Goal: Information Seeking & Learning: Learn about a topic

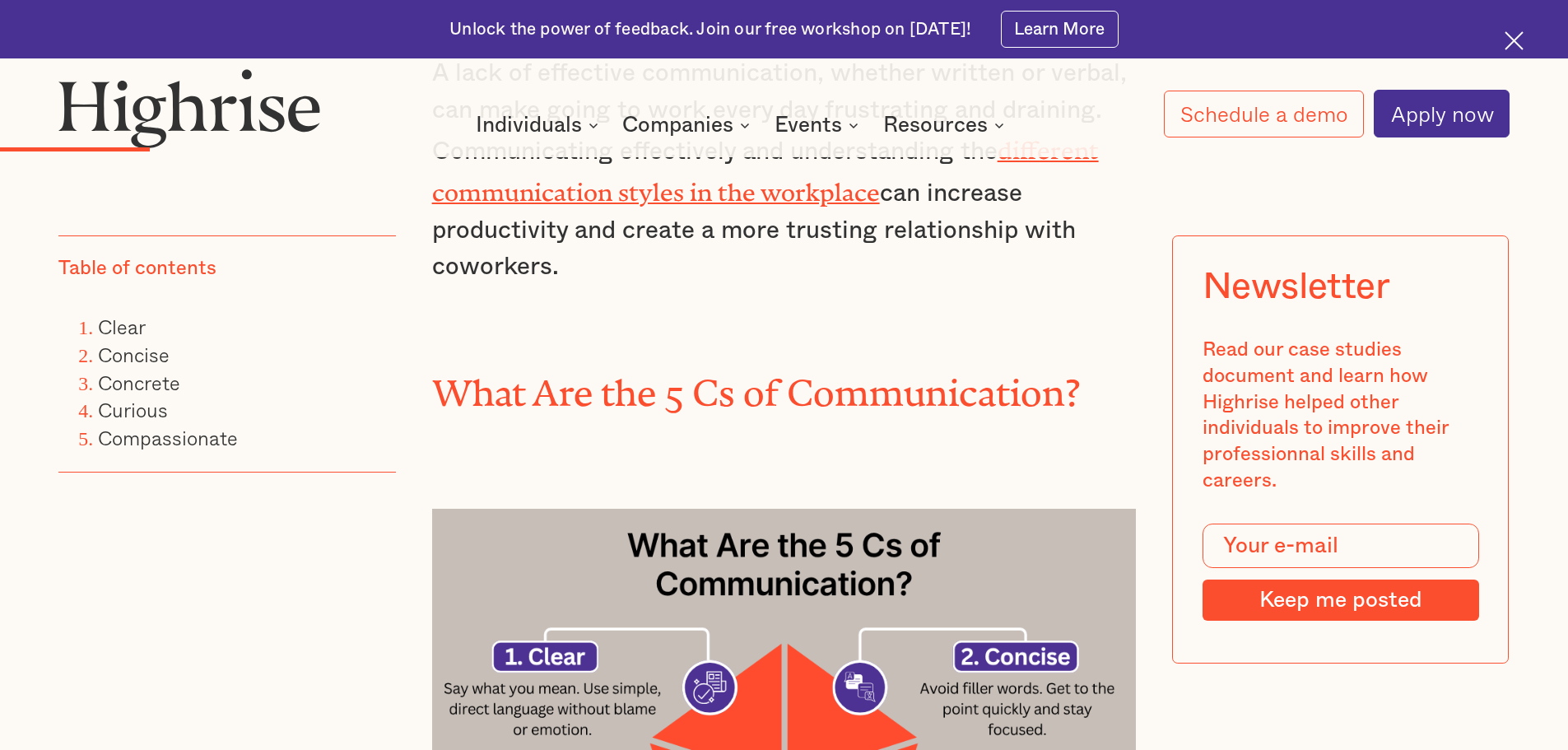
scroll to position [1235, 0]
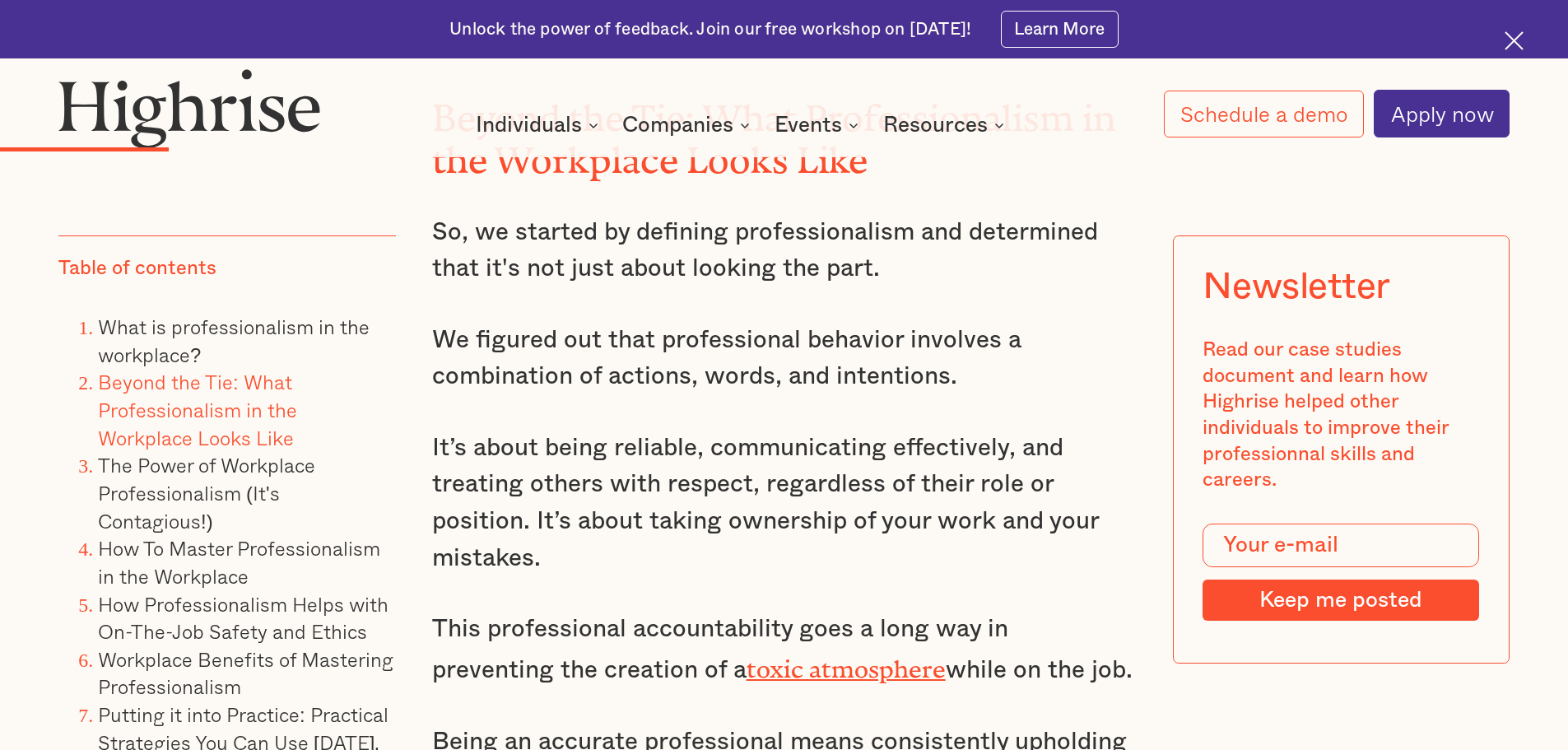
scroll to position [3293, 0]
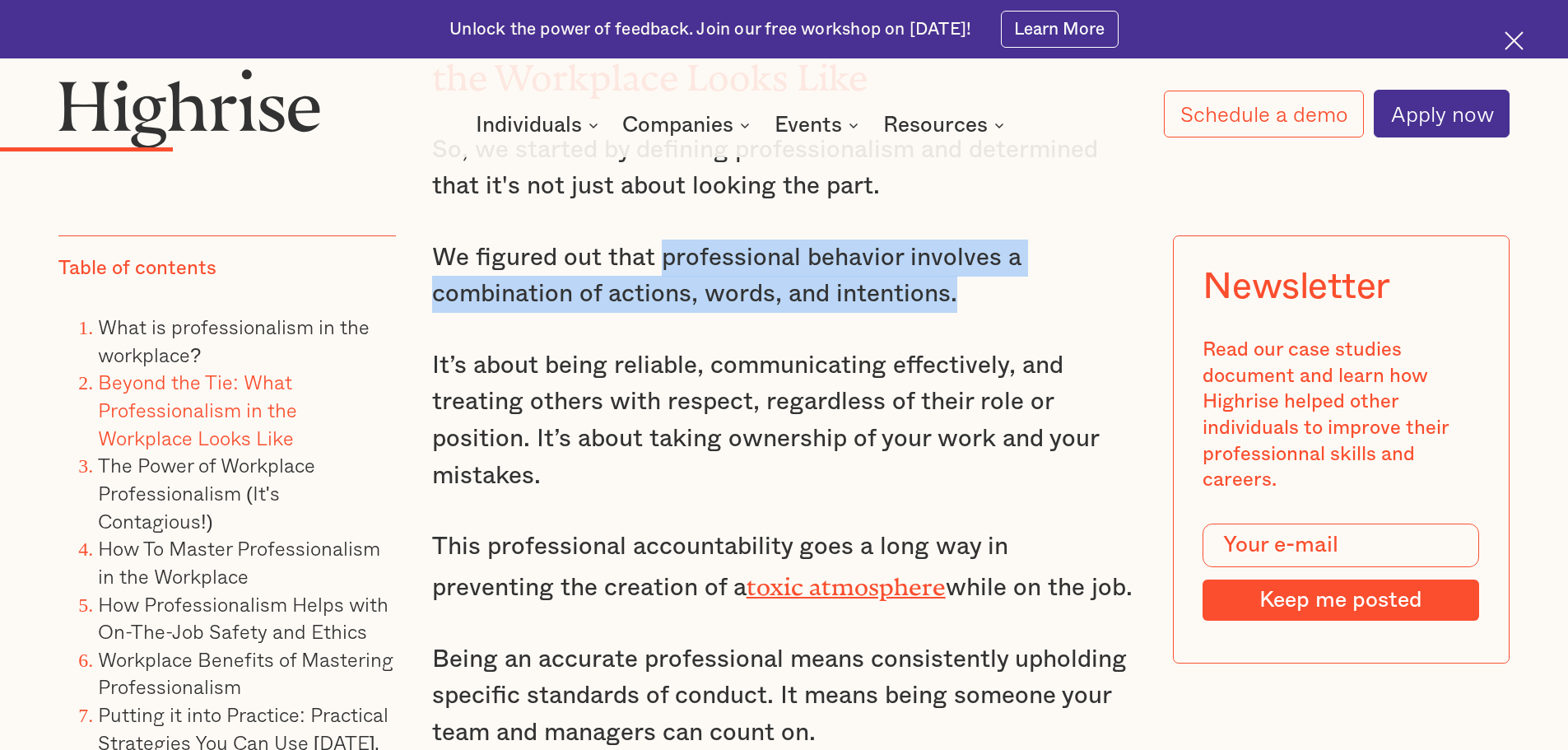
drag, startPoint x: 657, startPoint y: 261, endPoint x: 974, endPoint y: 297, distance: 319.0
click at [974, 297] on p "We figured out that professional behavior involves a combination of actions, wo…" at bounding box center [784, 276] width 705 height 73
copy p "professional behavior involves a combination of actions, words, and intentions."
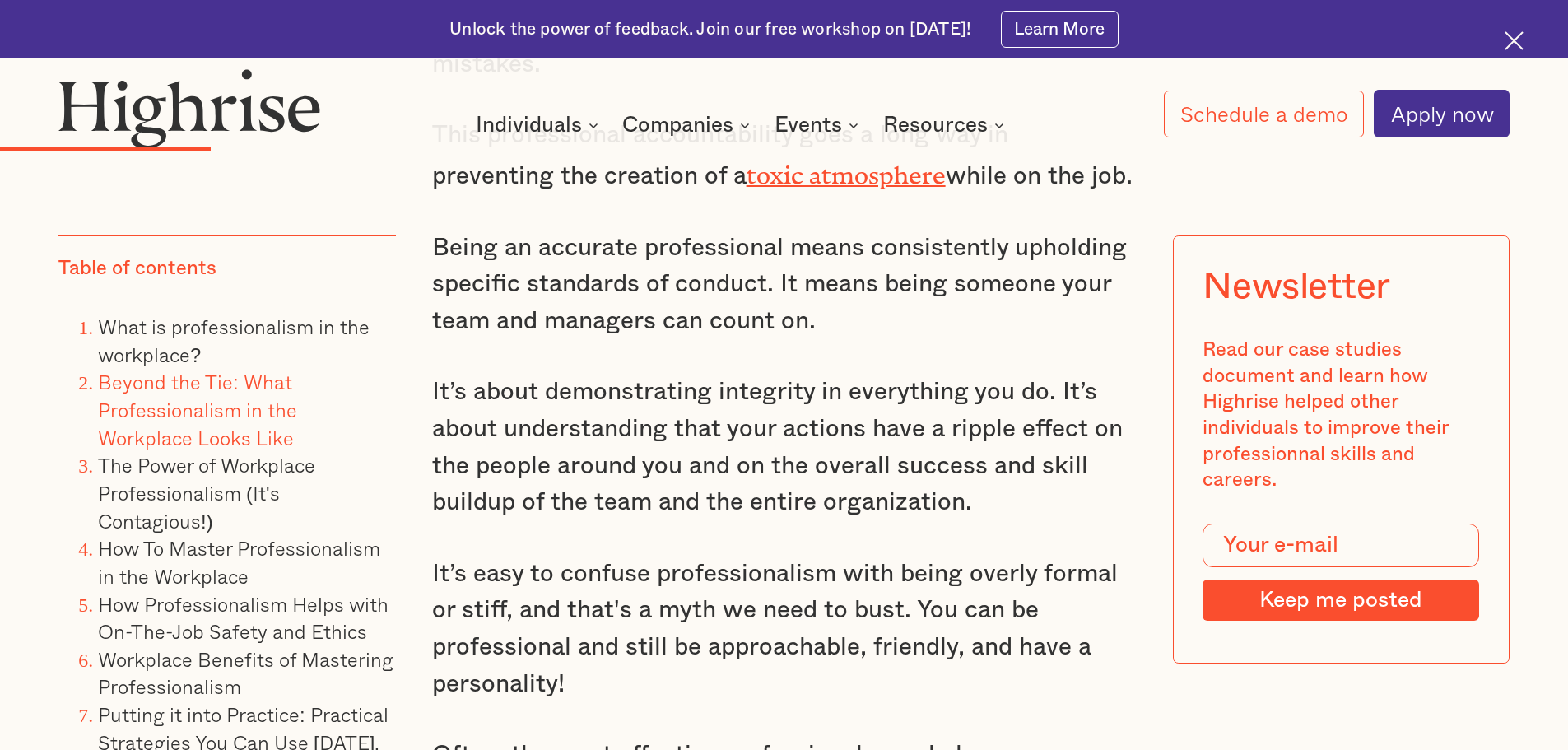
scroll to position [3787, 0]
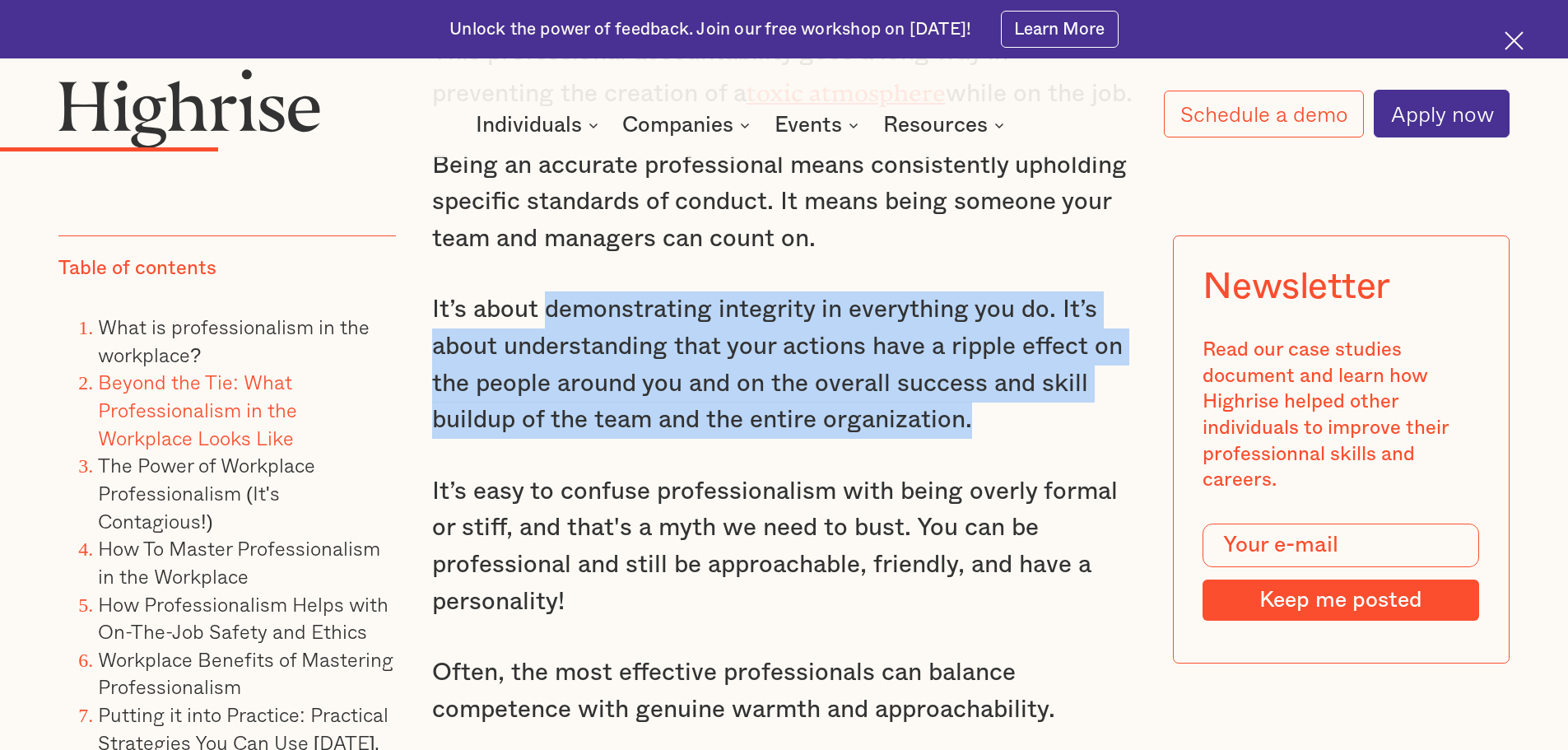
drag, startPoint x: 542, startPoint y: 315, endPoint x: 1047, endPoint y: 431, distance: 518.2
click at [1047, 431] on p "It’s about demonstrating integrity in everything you do. It’s about understandi…" at bounding box center [784, 364] width 705 height 147
copy p "demonstrating integrity in everything you do. It’s about understanding that you…"
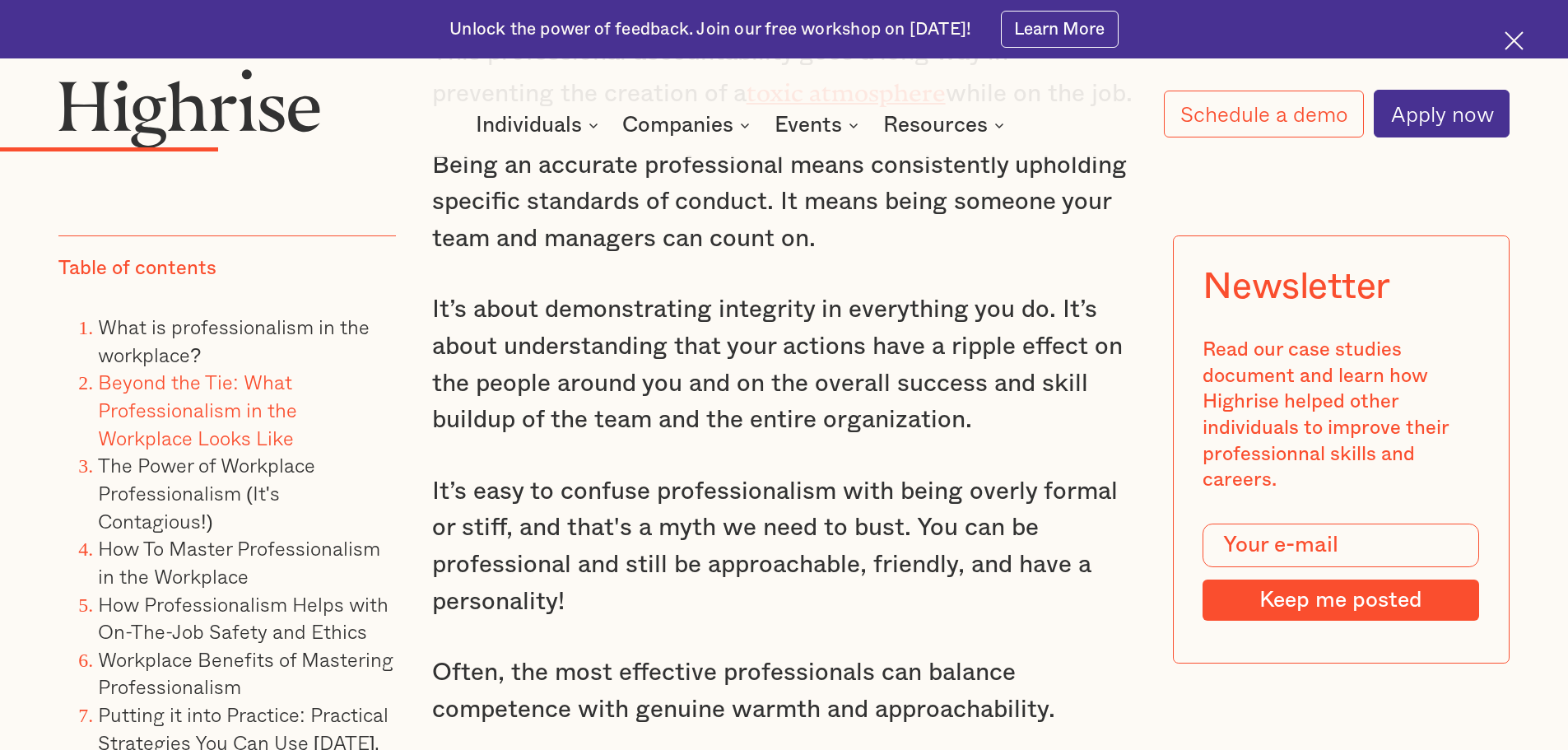
click at [829, 608] on p "It’s easy to confuse professionalism with being overly formal or stiff, and tha…" at bounding box center [784, 546] width 705 height 147
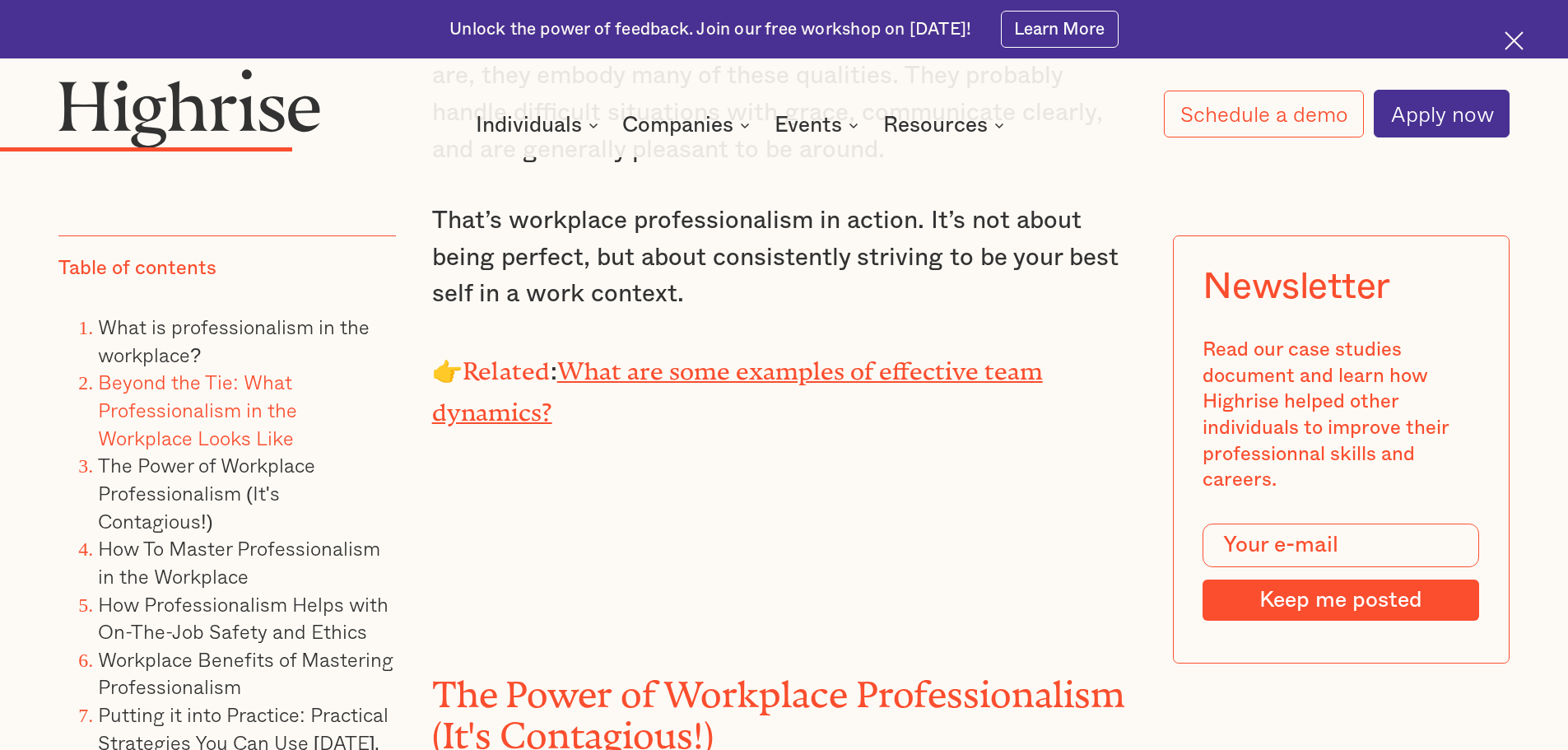
scroll to position [4610, 0]
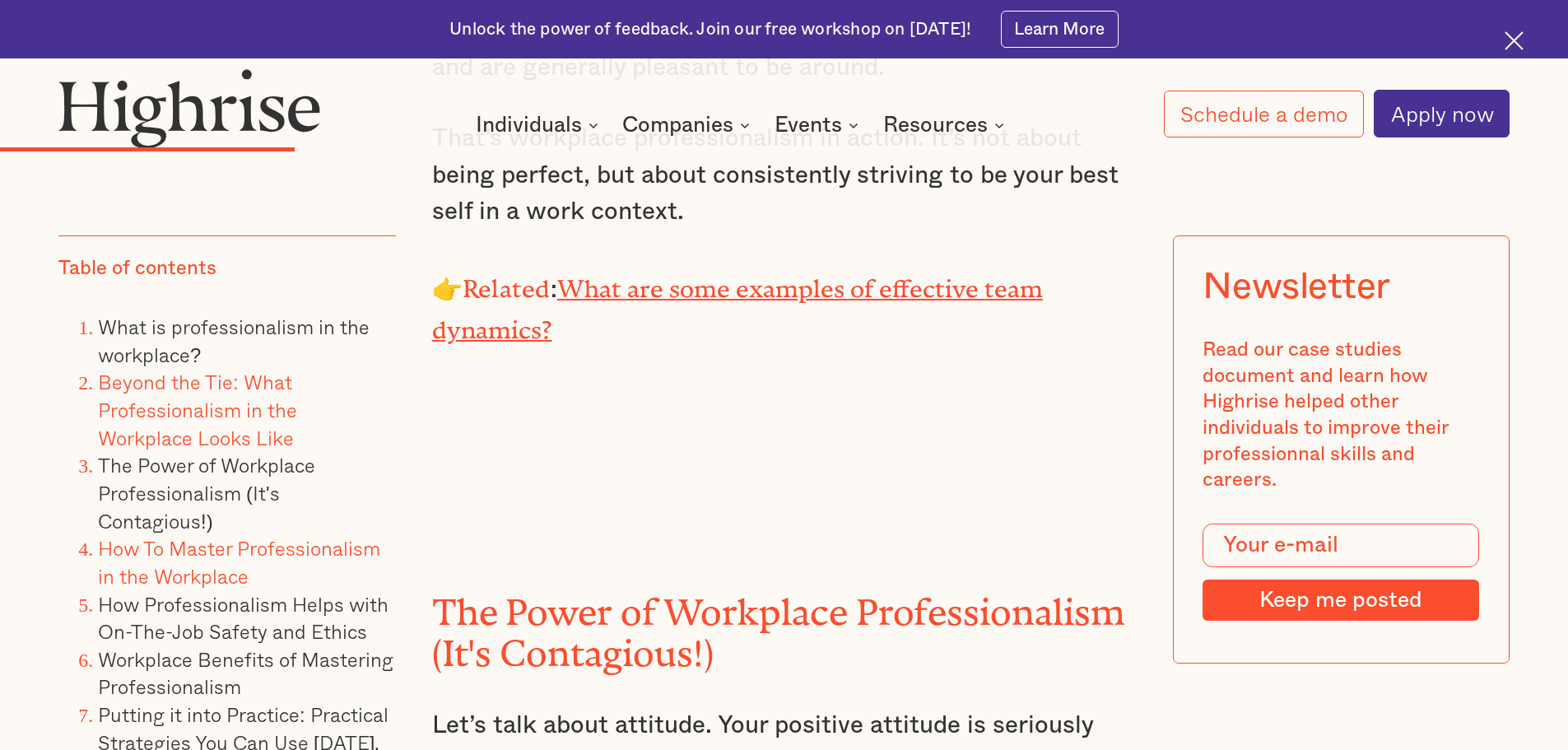
click at [206, 542] on link "How To Master Professionalism in the Workplace" at bounding box center [239, 562] width 282 height 59
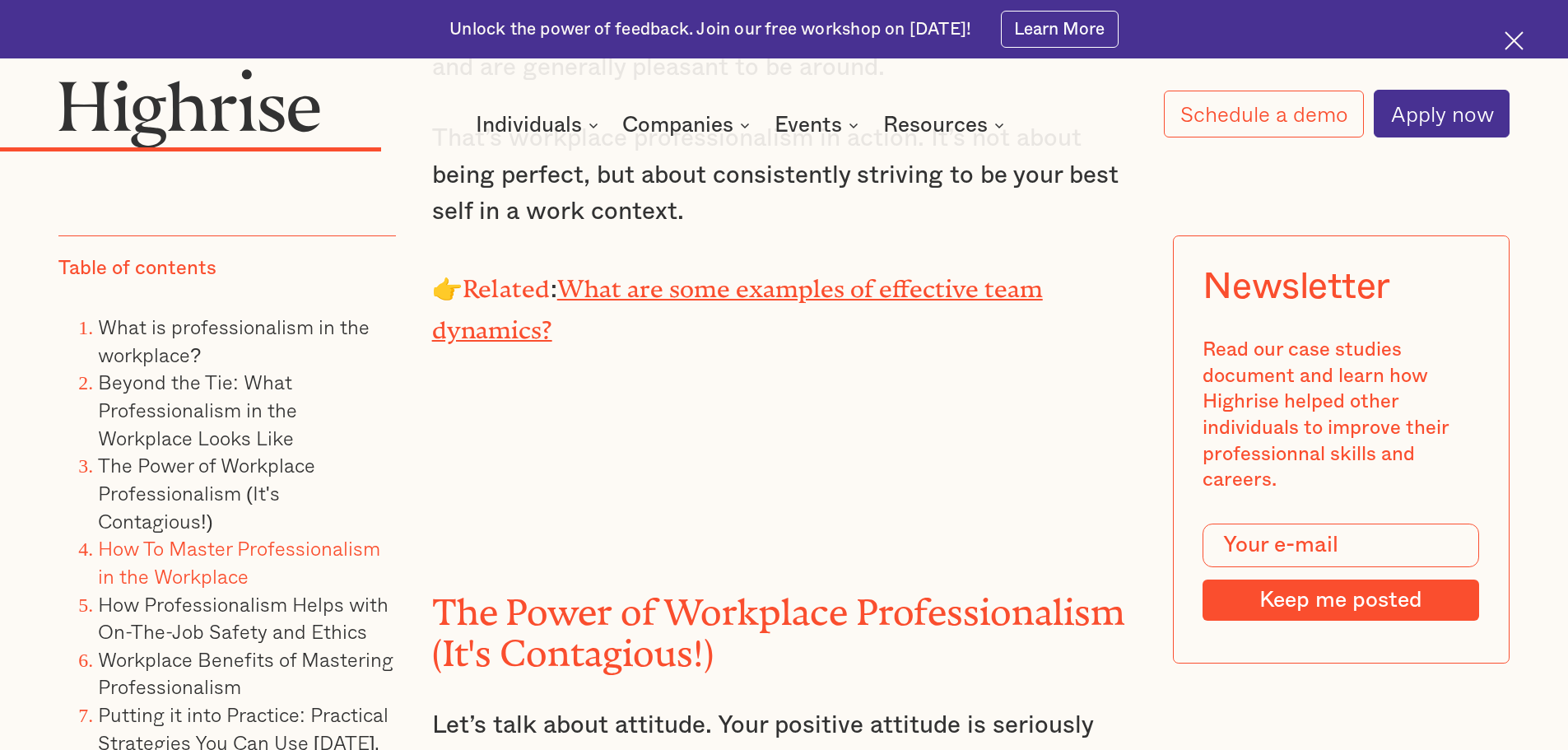
scroll to position [6489, 0]
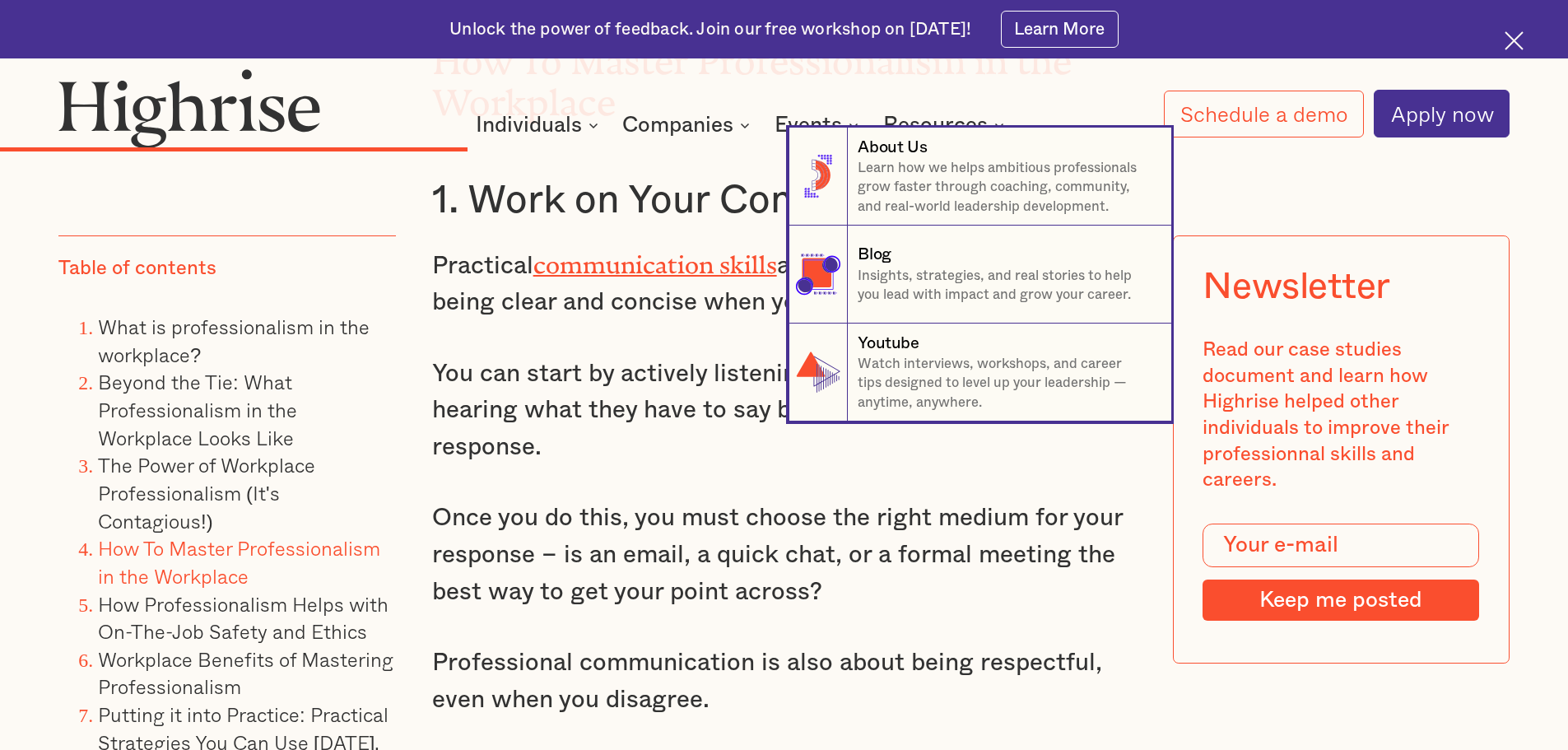
click at [592, 361] on nav "8 About Us Learn how we helps ambitious professionals grow faster through coach…" at bounding box center [784, 275] width 1568 height 294
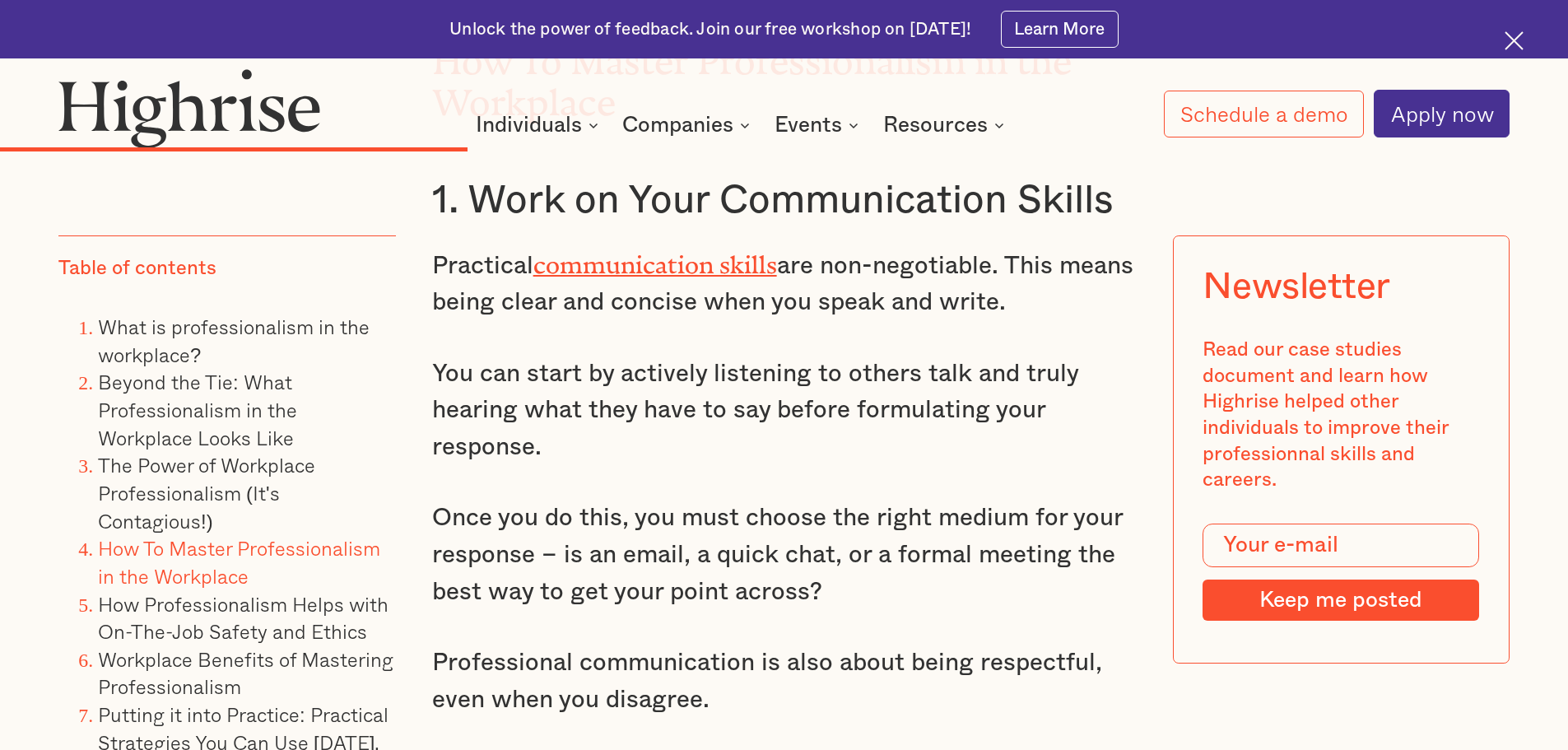
click at [743, 535] on p "Once you do this, you must choose the right medium for your response – is an em…" at bounding box center [784, 554] width 705 height 110
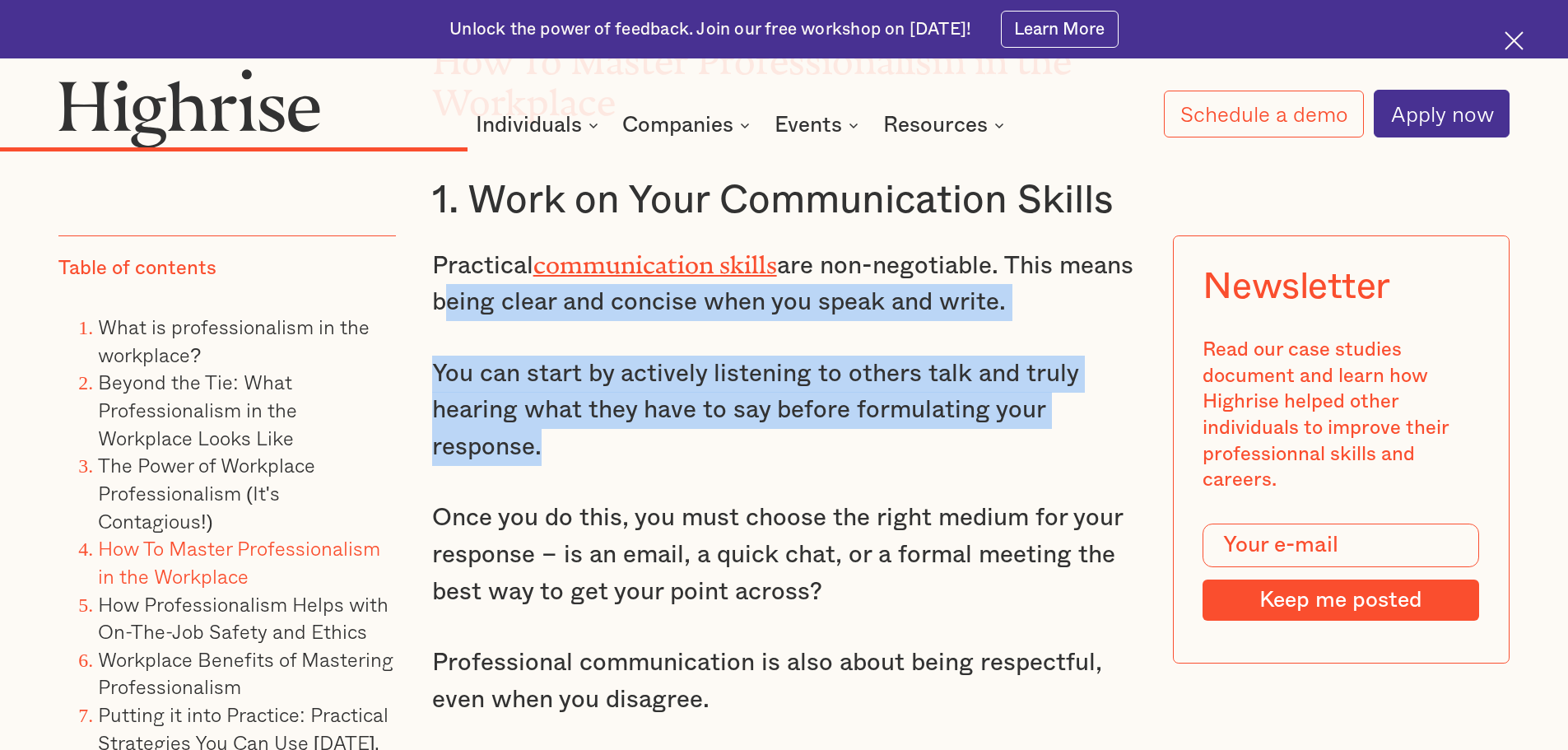
drag, startPoint x: 509, startPoint y: 310, endPoint x: 883, endPoint y: 477, distance: 409.6
copy div "being clear and concise when you speak and write. You can start by actively lis…"
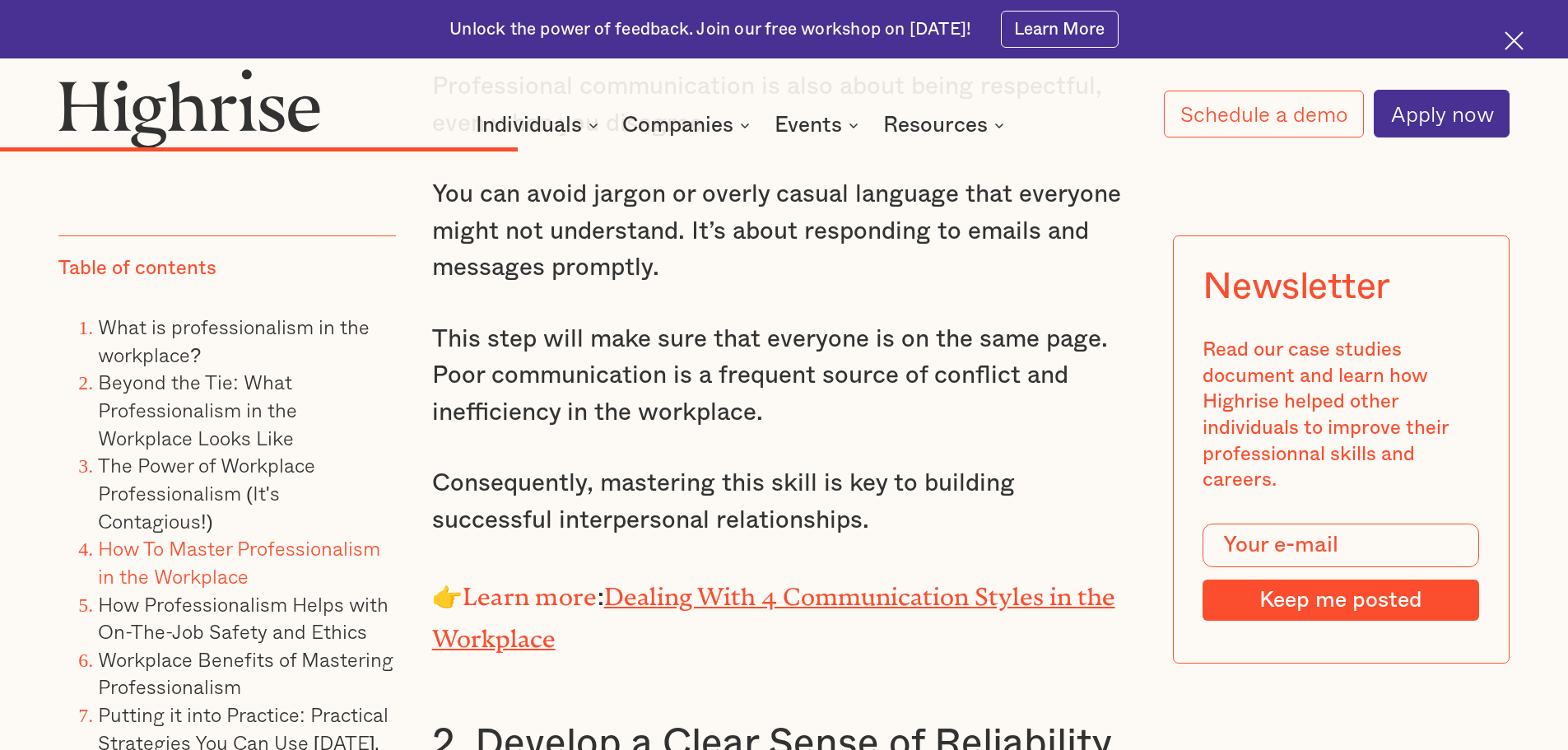
scroll to position [6983, 0]
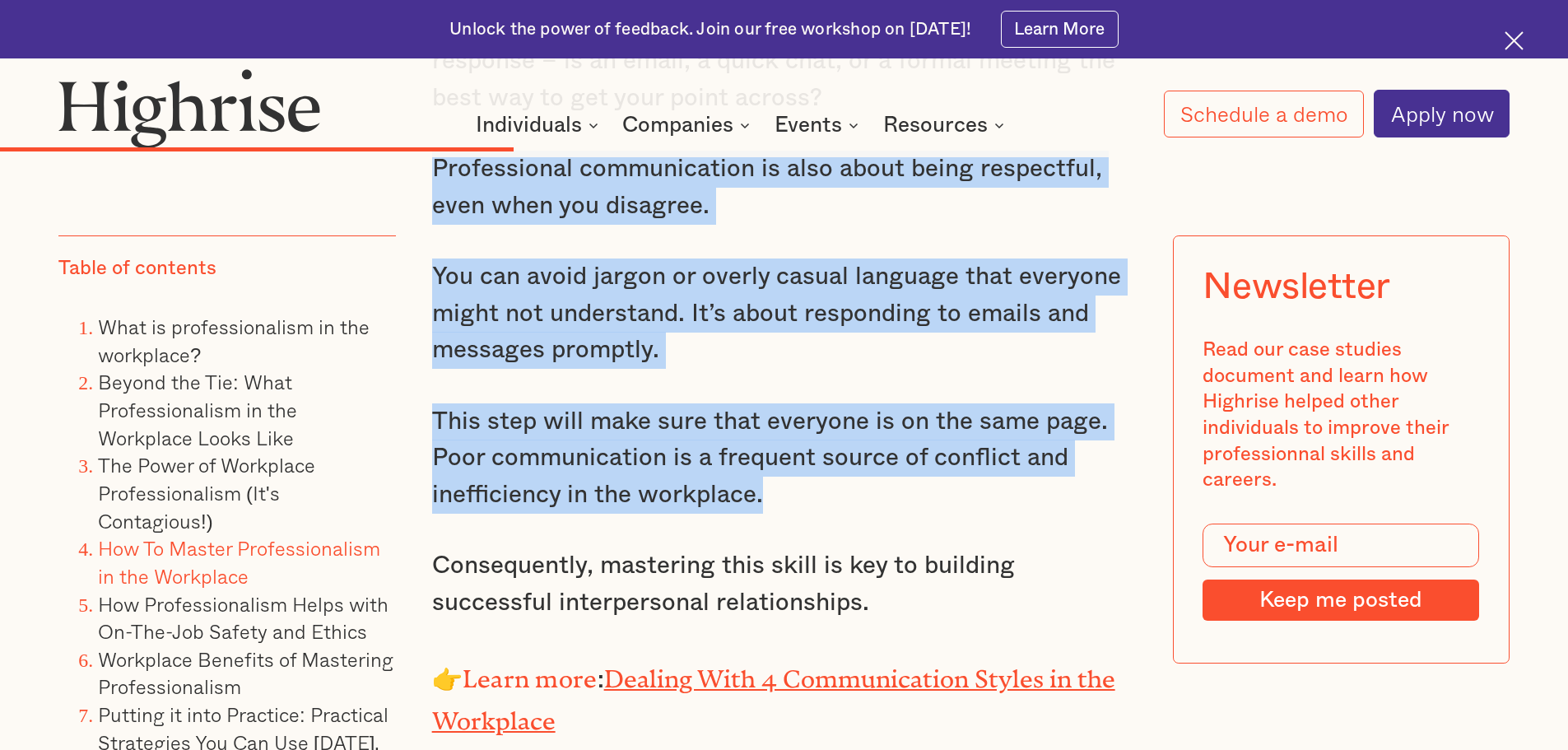
drag, startPoint x: 429, startPoint y: 183, endPoint x: 763, endPoint y: 513, distance: 469.5
copy div "Professional communication is also about being respectful, even when you disagr…"
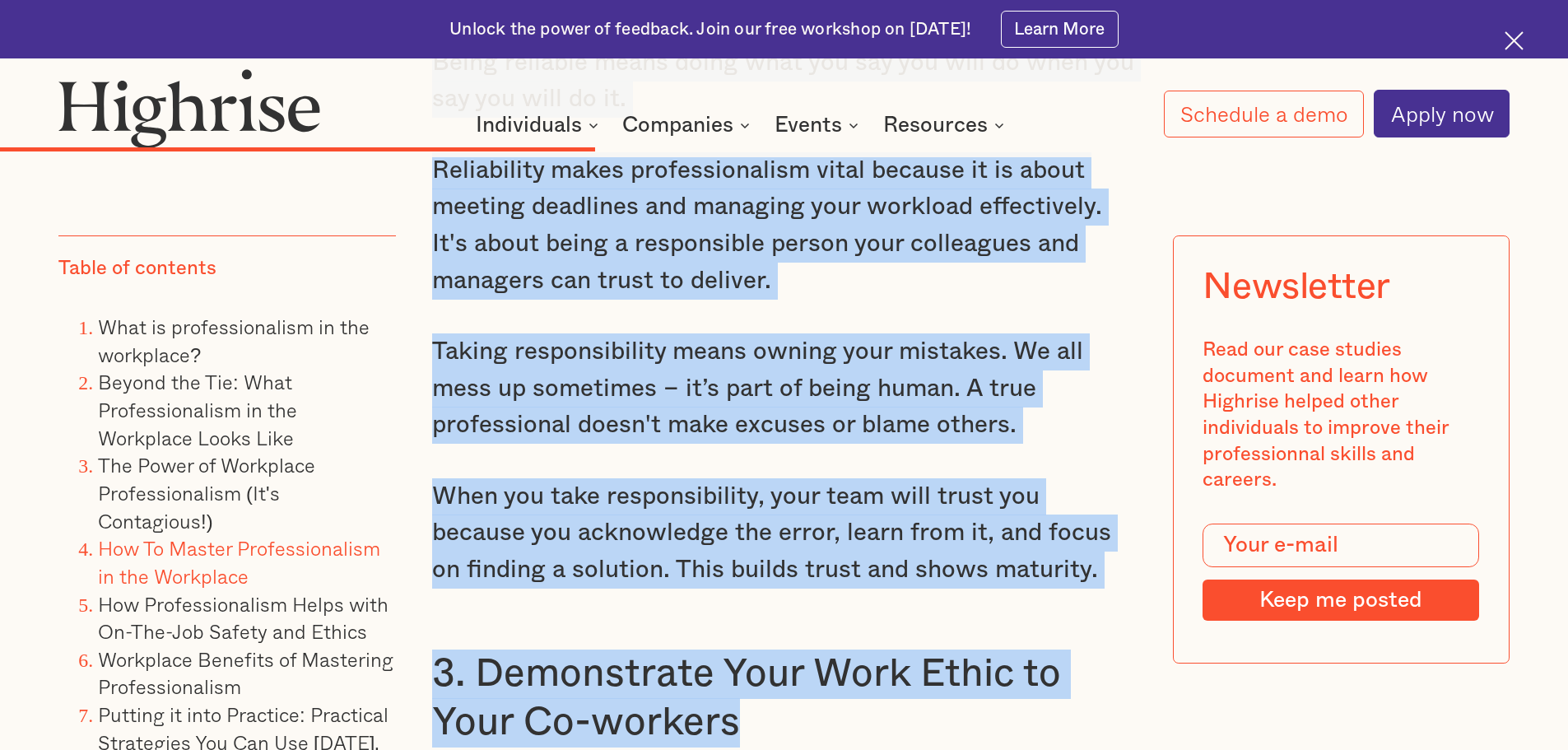
scroll to position [7868, 0]
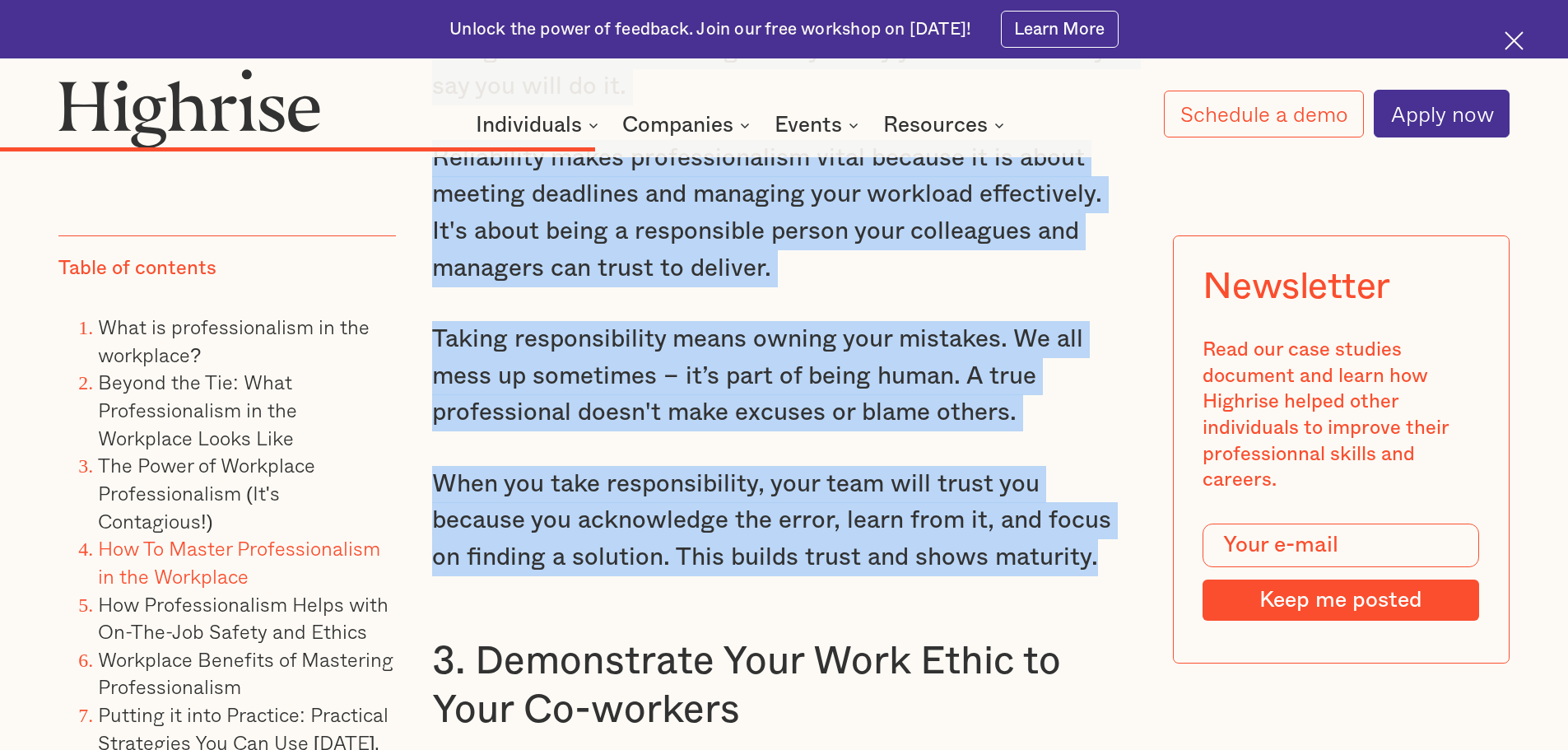
drag, startPoint x: 432, startPoint y: 283, endPoint x: 990, endPoint y: 560, distance: 623.0
click at [990, 560] on div "The Power of Workplace Professionalism (It's Contagious!) Let’s talk about atti…" at bounding box center [784, 416] width 705 height 6339
copy div "Being reliable means doing what you say you will do when you say you will do it…"
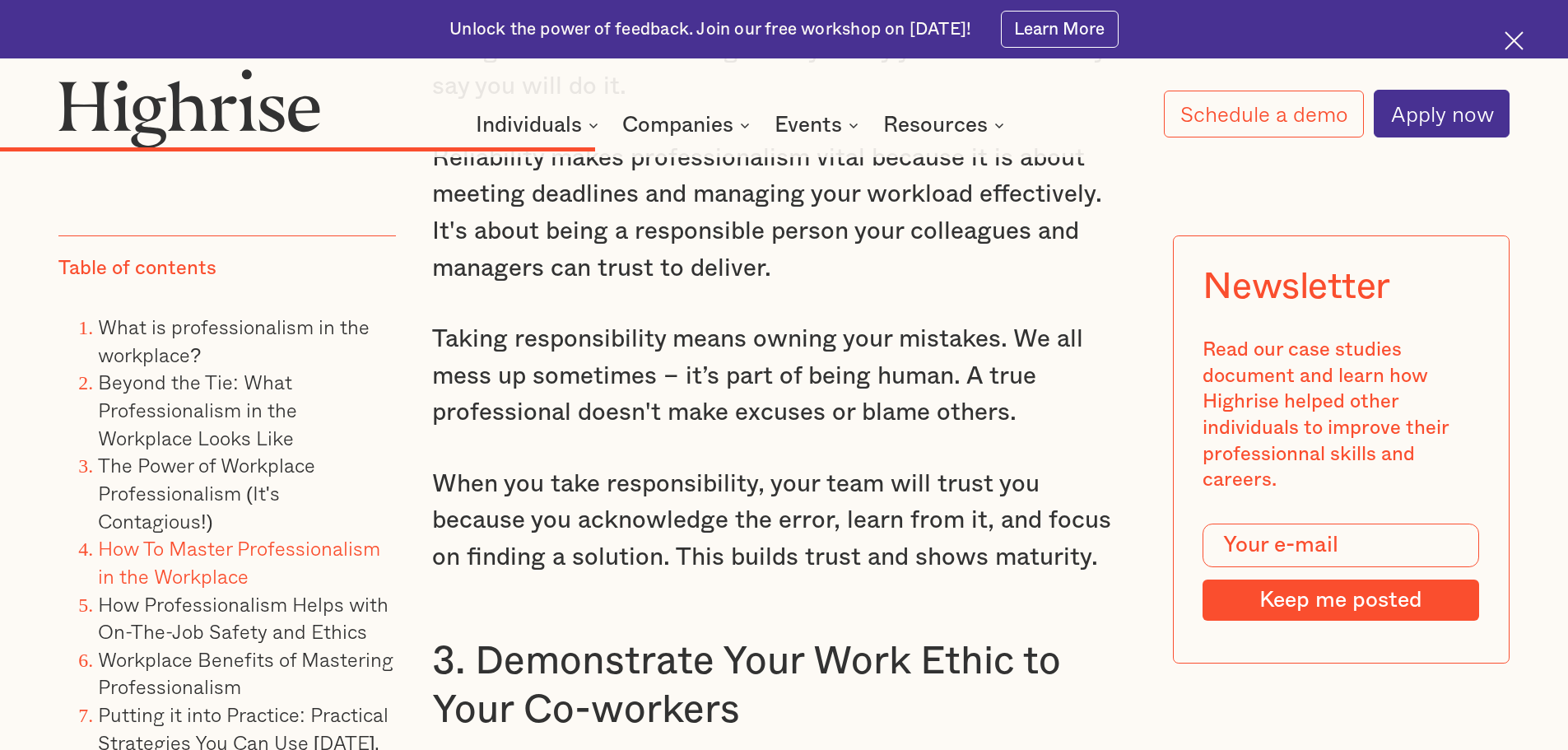
click at [889, 645] on h3 "3. Demonstrate Your Work Ethic to Your Co-workers" at bounding box center [784, 686] width 705 height 98
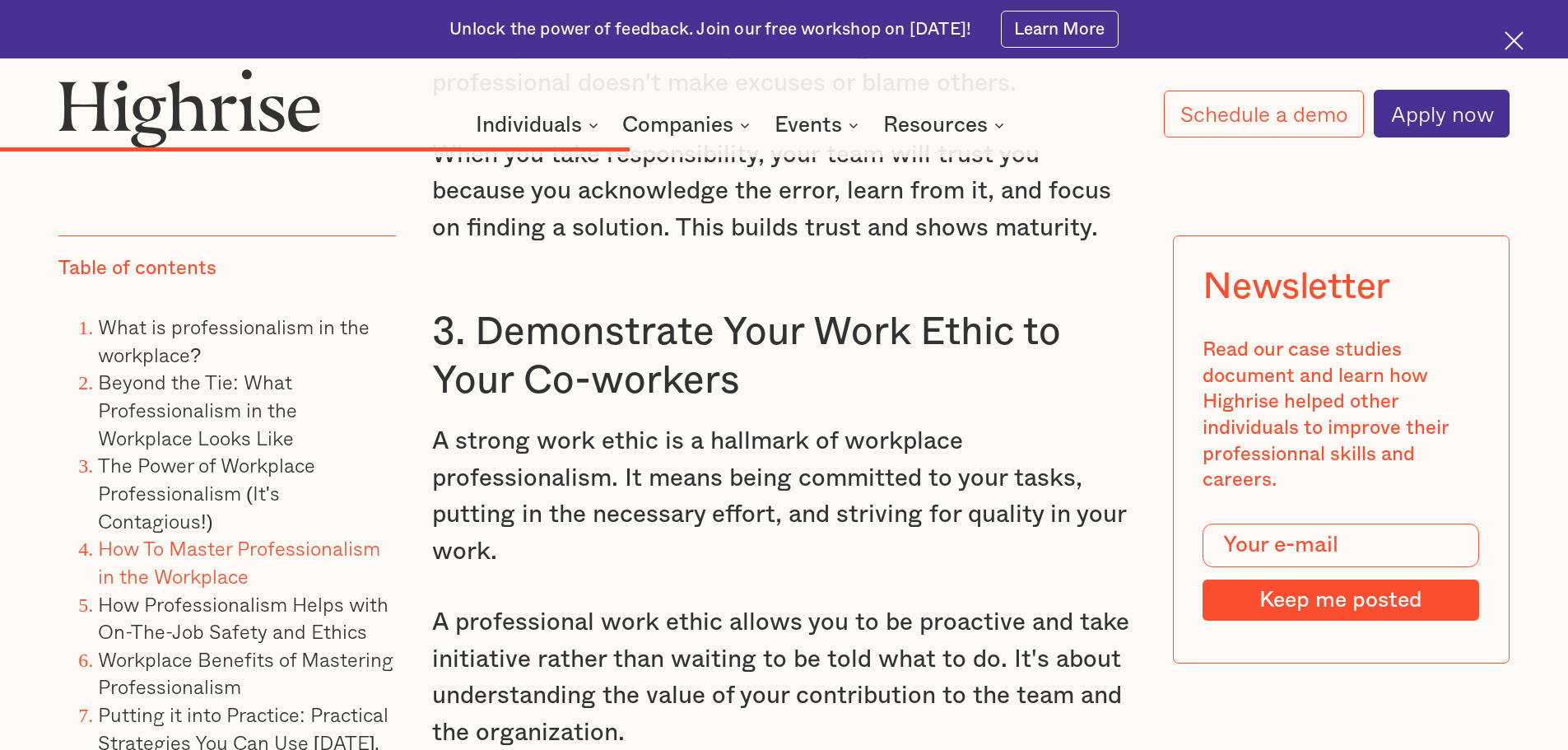
scroll to position [8280, 0]
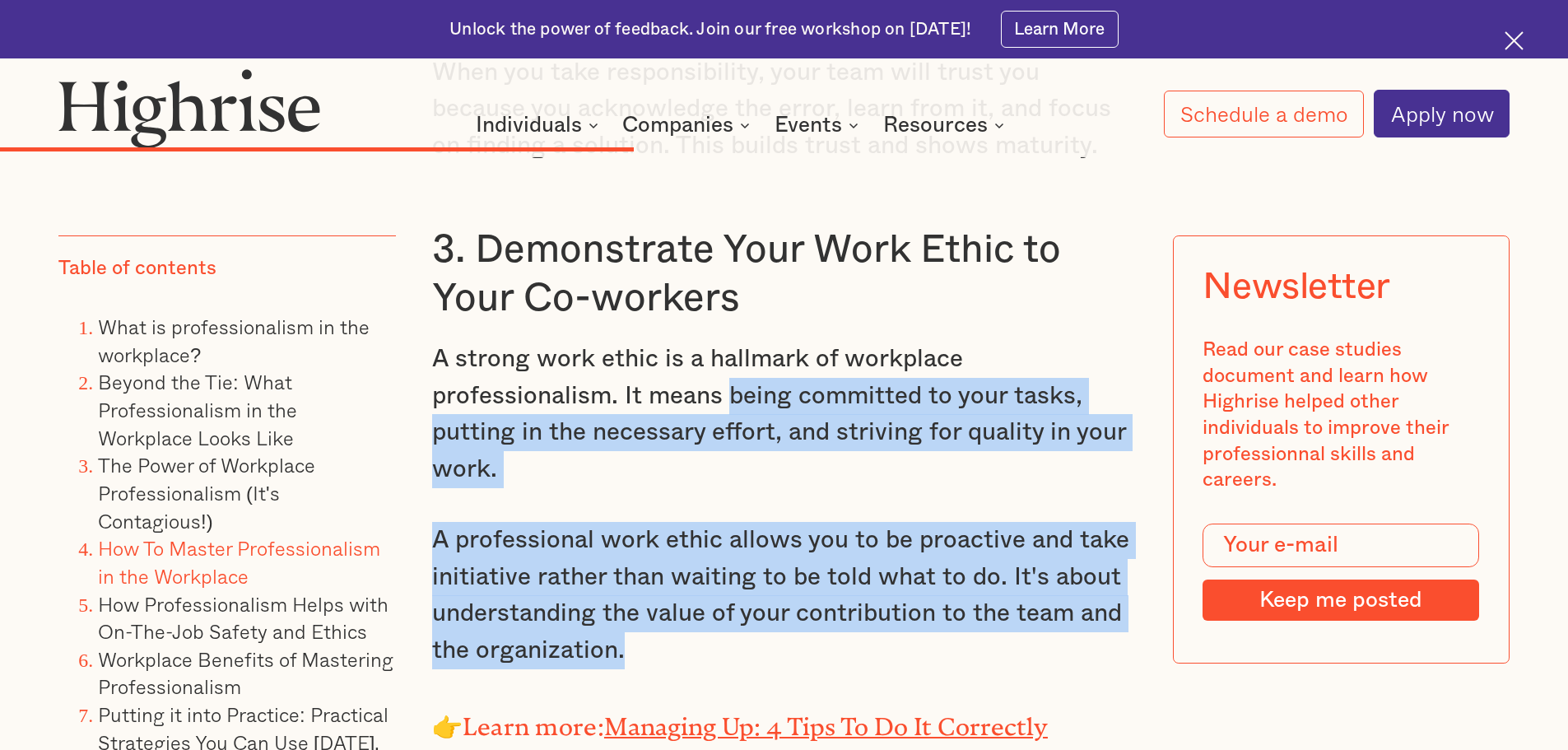
drag, startPoint x: 725, startPoint y: 411, endPoint x: 669, endPoint y: 665, distance: 260.1
click at [669, 665] on div "The Power of Workplace Professionalism (It's Contagious!) Let’s talk about atti…" at bounding box center [784, 4] width 705 height 6339
copy div "being committed to your tasks, putting in the necessary effort, and striving fo…"
click at [659, 598] on p "A professional work ethic allows you to be proactive and take initiative rather…" at bounding box center [784, 595] width 705 height 147
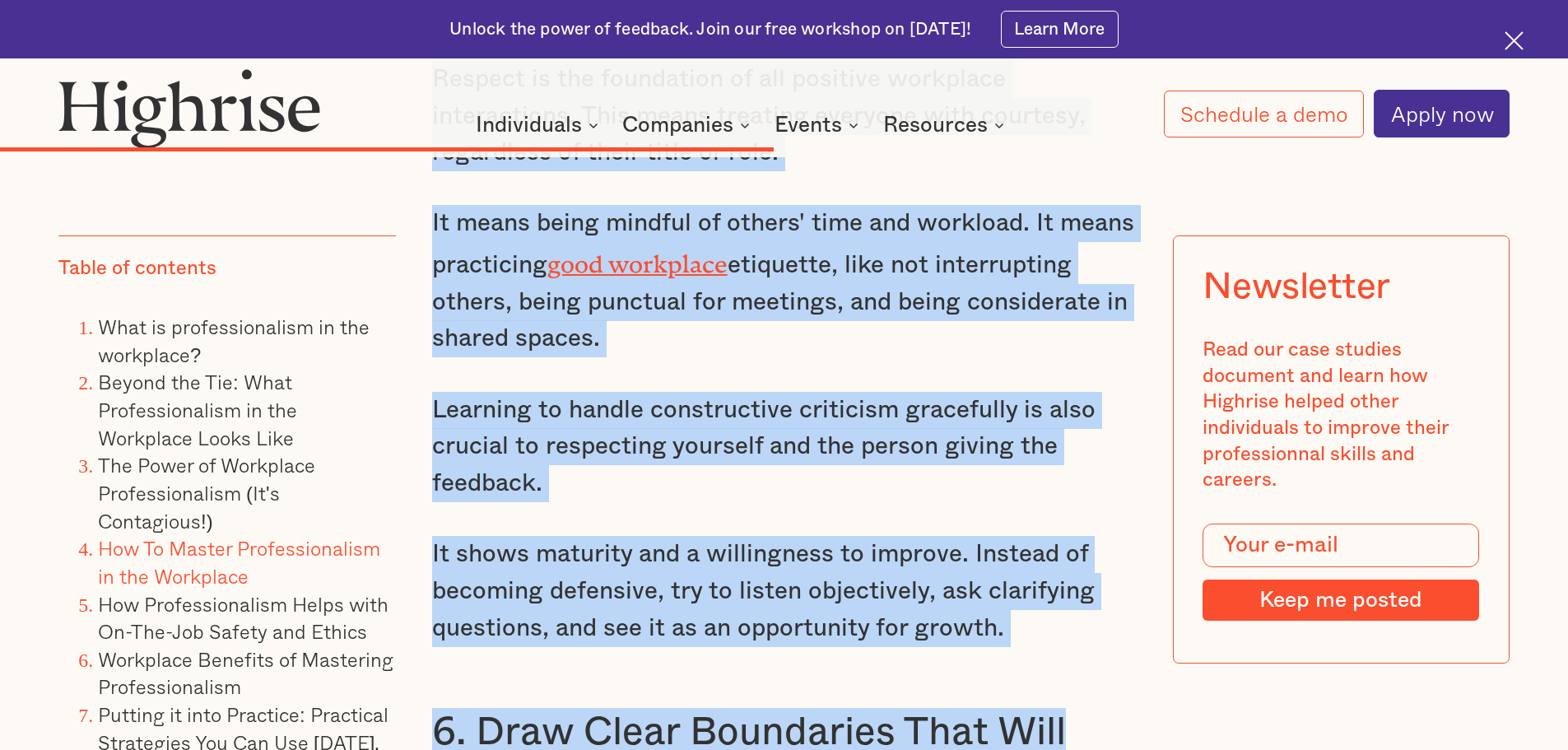
scroll to position [9853, 0]
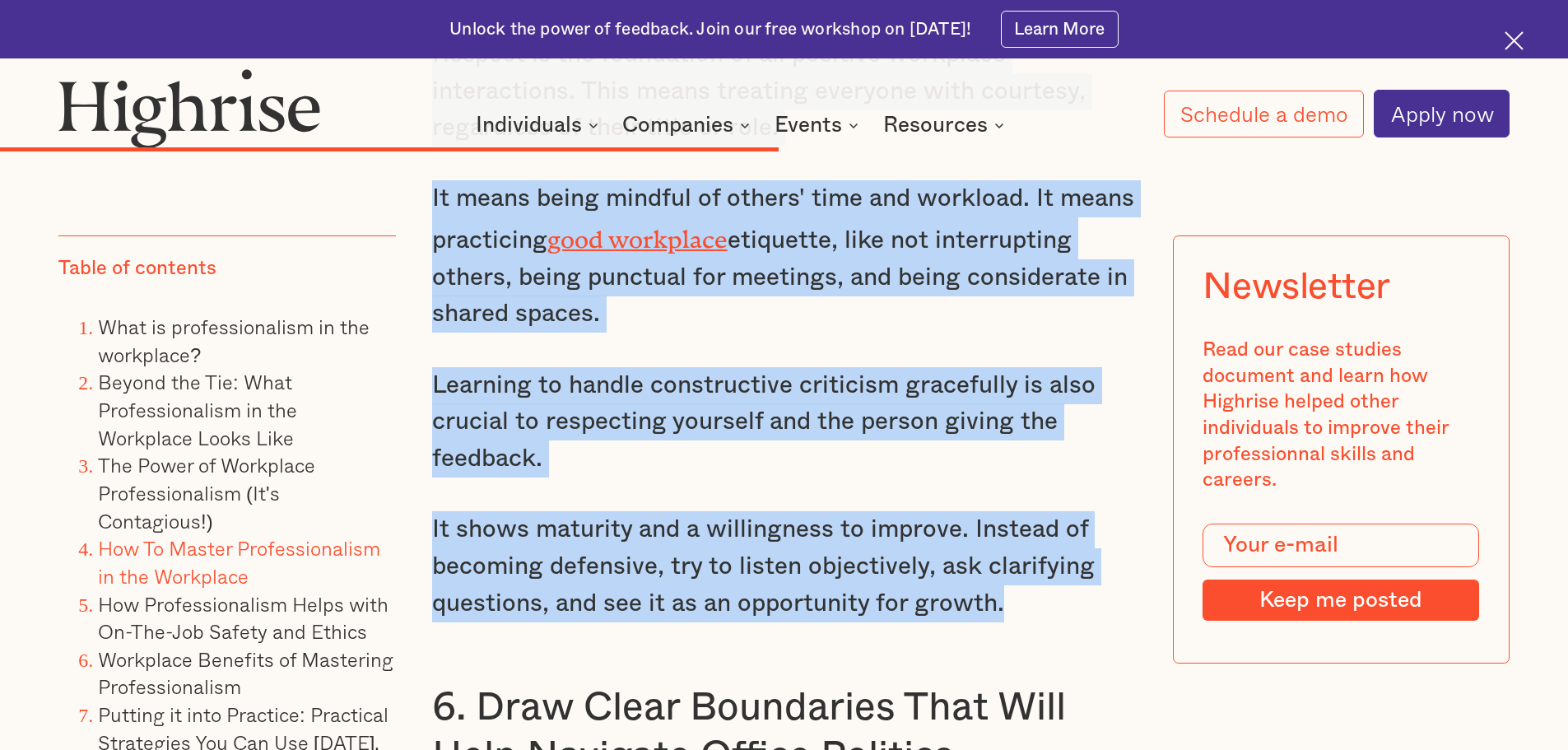
drag, startPoint x: 433, startPoint y: 248, endPoint x: 1014, endPoint y: 626, distance: 693.1
copy div "Respect is the foundation of all positive workplace interactions. This means tr…"
click at [762, 478] on p "Learning to handle constructive criticism gracefully is also crucial to respect…" at bounding box center [784, 422] width 705 height 110
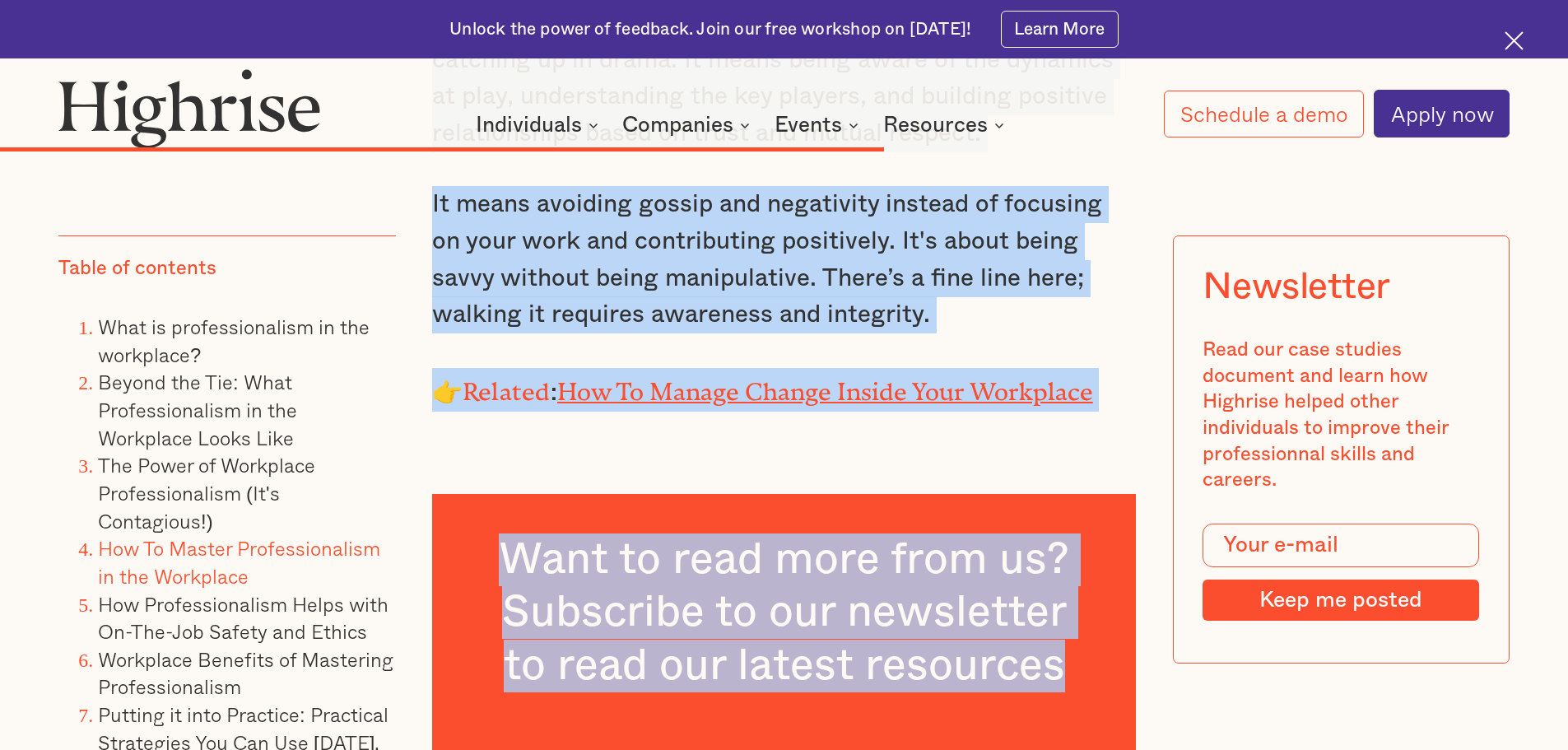
scroll to position [11044, 0]
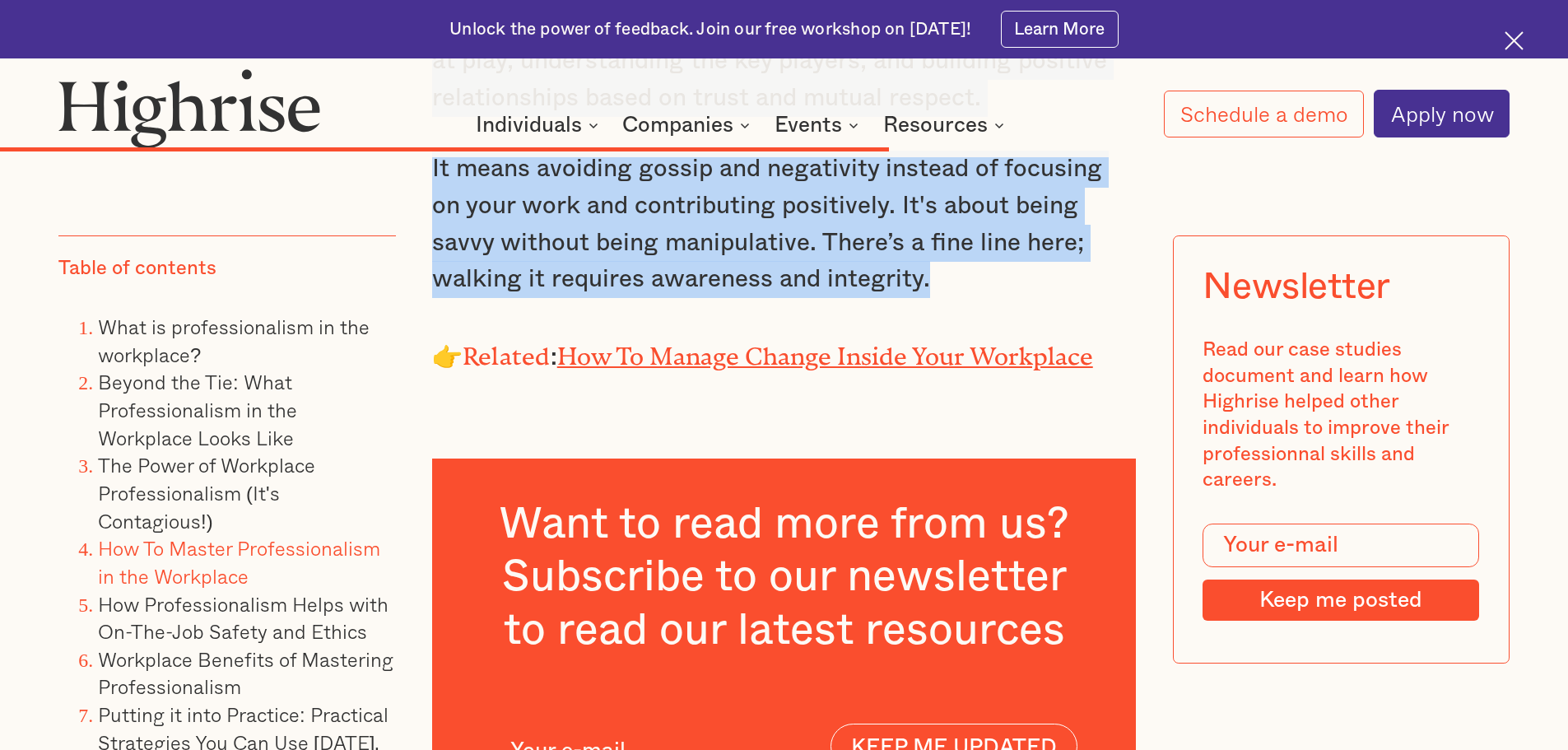
drag, startPoint x: 473, startPoint y: 227, endPoint x: 821, endPoint y: 310, distance: 357.8
copy div "Draw Clear Boundaries That Will Help Navigate Office Politics Building successf…"
